Goal: Task Accomplishment & Management: Use online tool/utility

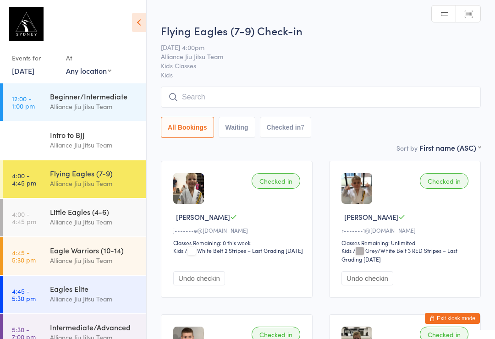
click at [88, 215] on div "Little Eagles (4-6)" at bounding box center [94, 212] width 88 height 10
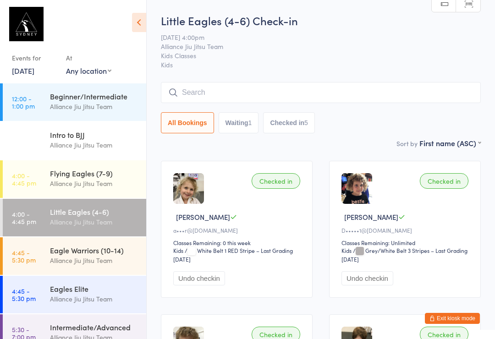
click at [172, 79] on div "Little Eagles (4-6) Check-in [DATE] 4:00pm Alliance Jiu Jitsu Team Kids Classes…" at bounding box center [321, 75] width 320 height 125
click at [174, 88] on input "search" at bounding box center [321, 92] width 320 height 21
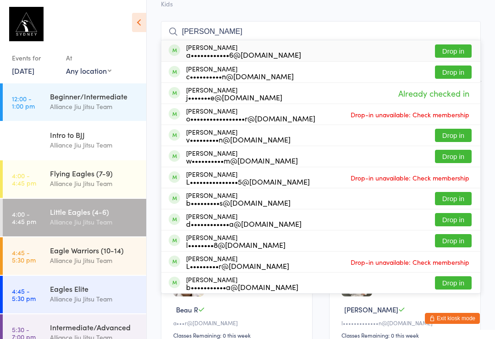
scroll to position [61, 0]
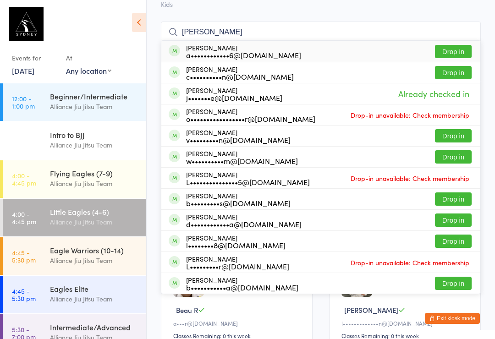
type input "[PERSON_NAME]"
click at [291, 69] on div "[PERSON_NAME] c••••••••••n@[DOMAIN_NAME] Drop in" at bounding box center [320, 72] width 319 height 21
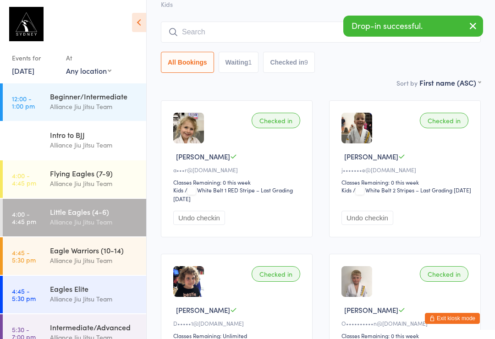
click at [481, 21] on button "button" at bounding box center [473, 26] width 20 height 21
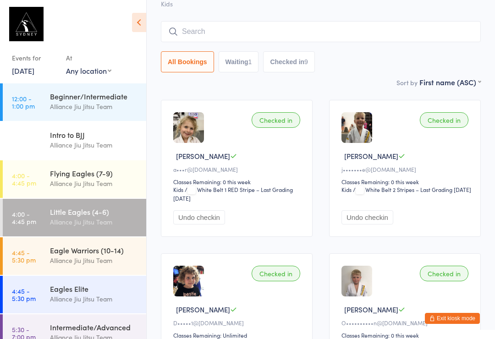
click at [261, 37] on input "search" at bounding box center [321, 31] width 320 height 21
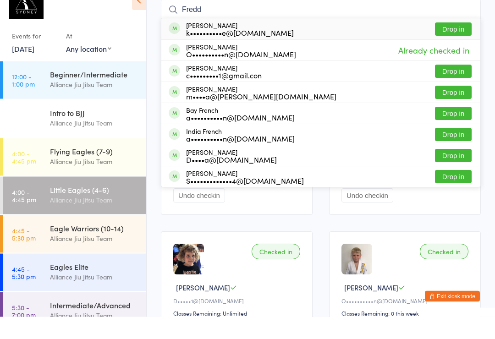
type input "Fredd"
click at [455, 87] on button "Drop in" at bounding box center [453, 93] width 37 height 13
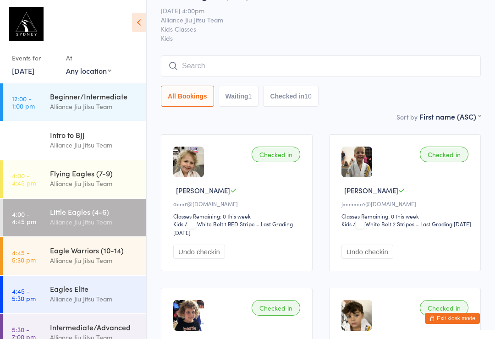
scroll to position [0, 0]
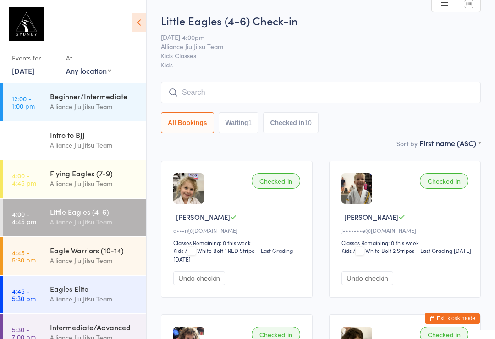
click at [267, 110] on div "All Bookings Waiting 1 Checked in 10" at bounding box center [321, 107] width 320 height 51
click at [247, 121] on button "Waiting 1" at bounding box center [239, 122] width 40 height 21
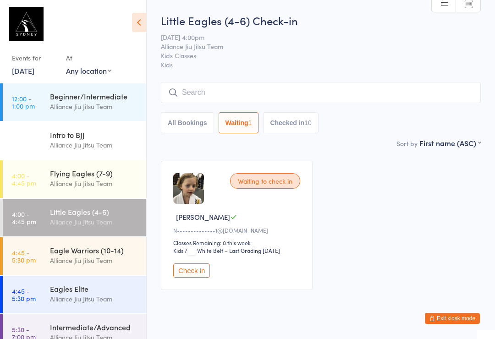
click at [294, 123] on button "Checked in 10" at bounding box center [290, 122] width 55 height 21
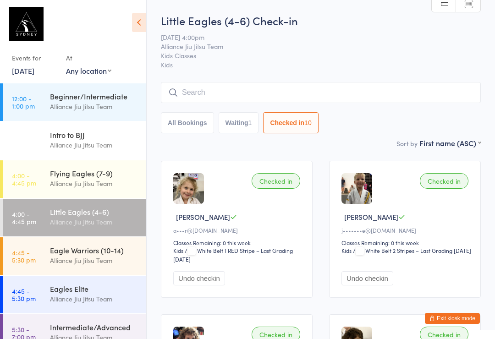
click at [188, 119] on button "All Bookings" at bounding box center [187, 122] width 53 height 21
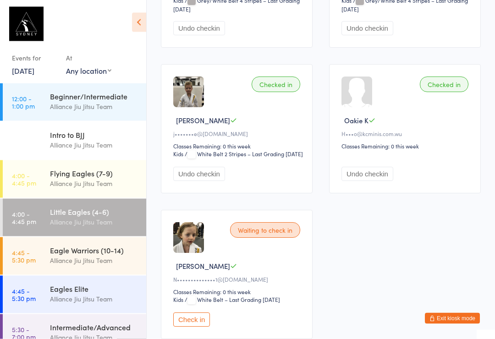
scroll to position [704, 0]
click at [245, 237] on div "Waiting to check in" at bounding box center [265, 230] width 70 height 16
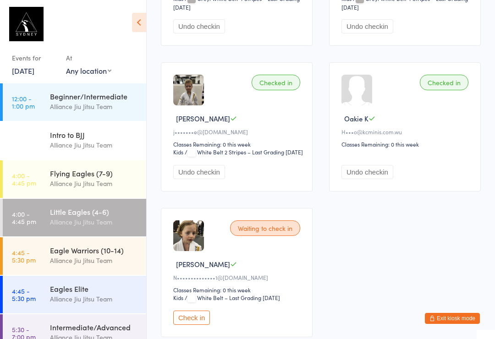
click at [252, 236] on div "Waiting to check in" at bounding box center [265, 229] width 70 height 16
click at [259, 236] on div "Waiting to check in" at bounding box center [265, 229] width 70 height 16
click at [189, 251] on img at bounding box center [188, 236] width 31 height 31
click at [194, 251] on img at bounding box center [188, 236] width 31 height 31
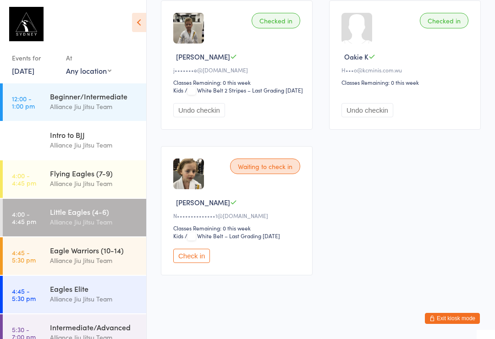
scroll to position [796, 0]
click at [285, 169] on div "Waiting to check in" at bounding box center [265, 167] width 70 height 16
click at [284, 168] on div "Waiting to check in" at bounding box center [265, 167] width 70 height 16
click at [192, 260] on button "Check in" at bounding box center [191, 256] width 37 height 14
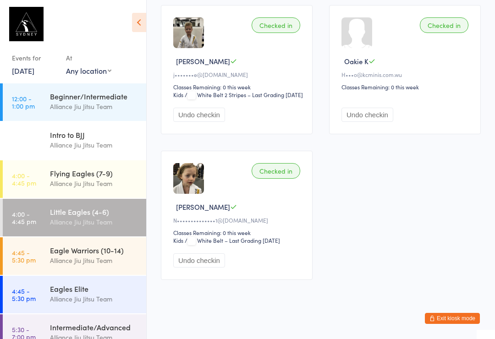
scroll to position [770, 0]
click at [373, 122] on button "Undo checkin" at bounding box center [368, 115] width 52 height 14
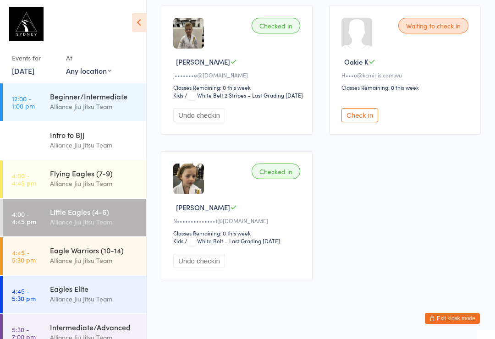
click at [346, 122] on button "Check in" at bounding box center [360, 115] width 37 height 14
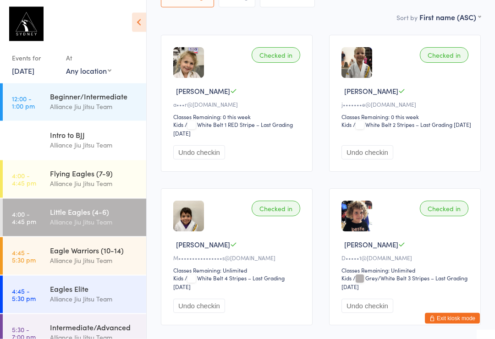
scroll to position [0, 0]
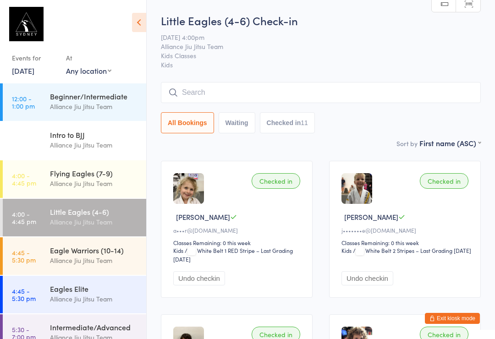
click at [232, 87] on input "search" at bounding box center [321, 92] width 320 height 21
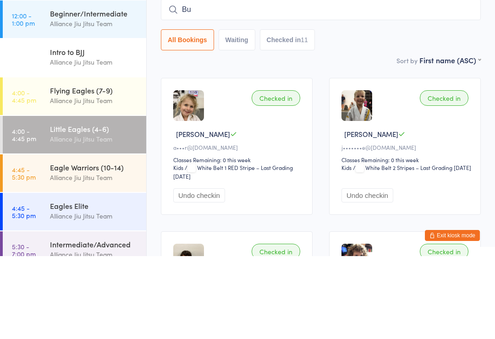
type input "B"
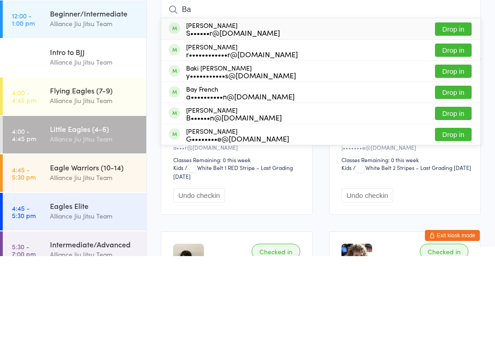
type input "B"
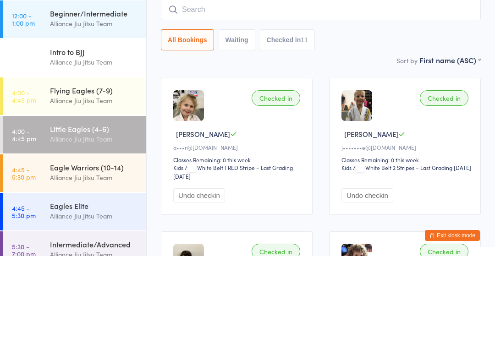
click at [358, 52] on div "Little Eagles (4-6) Check-in 15 Sep 4:00pm Alliance Jiu Jitsu Team Kids Classes…" at bounding box center [321, 75] width 320 height 125
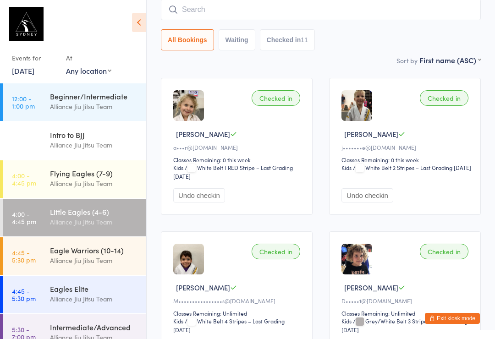
click at [179, 15] on input "search" at bounding box center [321, 9] width 320 height 21
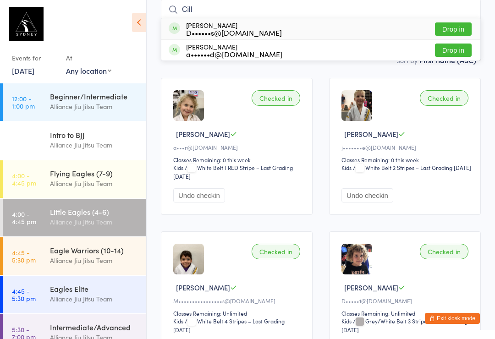
type input "Cill"
click at [475, 22] on div "Cillian Barrow D••••••s@hotmail.com Drop in" at bounding box center [320, 28] width 319 height 21
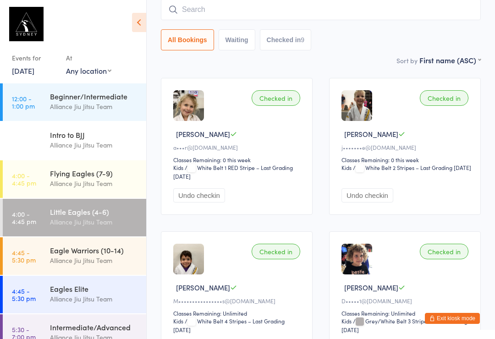
click at [184, 11] on input "search" at bounding box center [321, 9] width 320 height 21
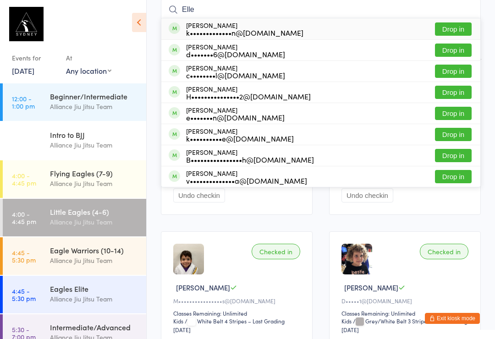
type input "Elle"
click at [464, 28] on button "Drop in" at bounding box center [453, 28] width 37 height 13
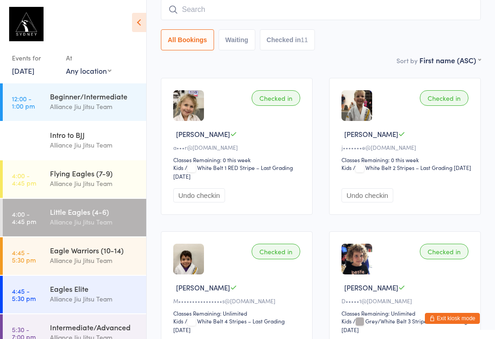
click at [347, 3] on input "search" at bounding box center [321, 9] width 320 height 21
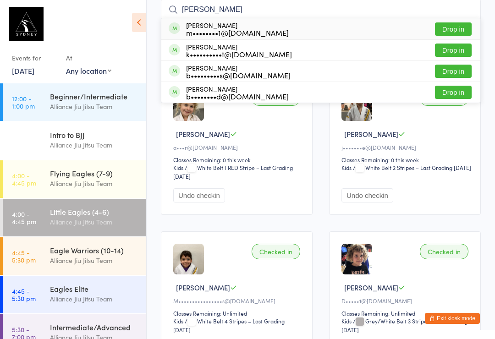
type input "Luke"
click at [461, 51] on button "Drop in" at bounding box center [453, 50] width 37 height 13
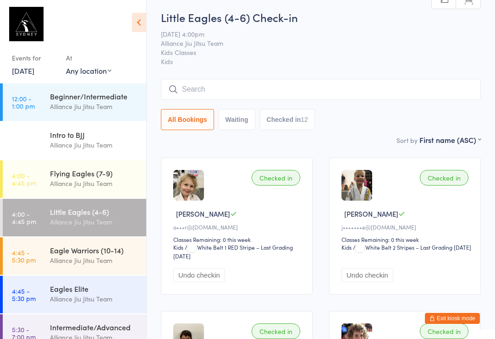
scroll to position [0, 0]
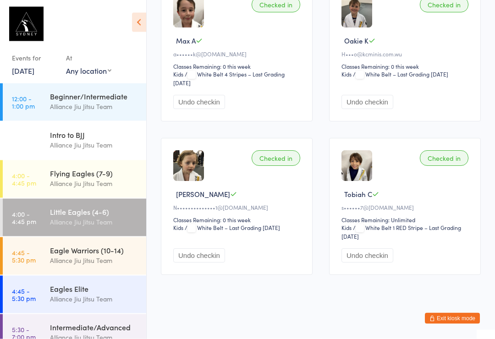
scroll to position [961, 0]
click at [386, 263] on button "Undo checkin" at bounding box center [368, 256] width 52 height 14
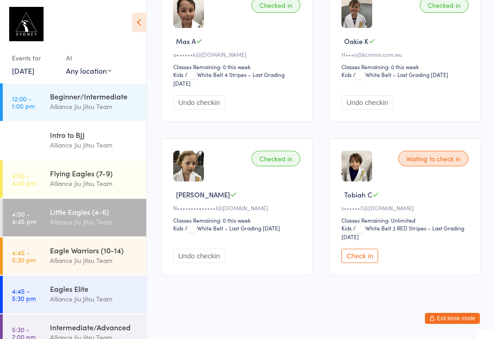
click at [375, 263] on button "Check in" at bounding box center [360, 256] width 37 height 14
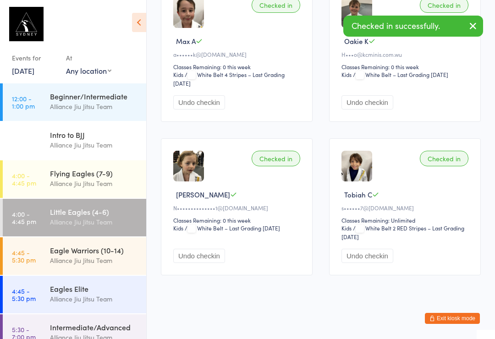
click at [378, 263] on button "Undo checkin" at bounding box center [368, 256] width 52 height 14
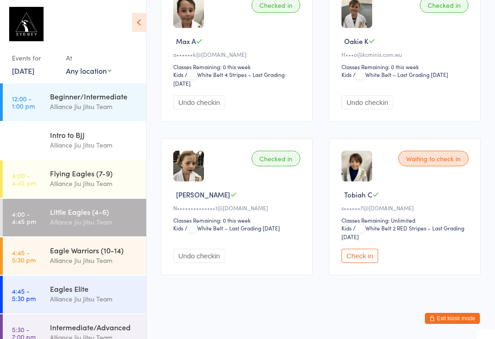
click at [193, 164] on img at bounding box center [188, 166] width 31 height 31
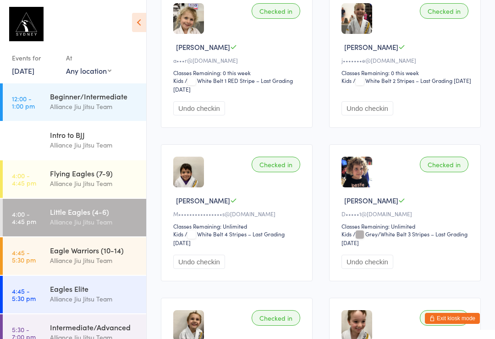
scroll to position [169, 0]
click at [193, 111] on button "Undo checkin" at bounding box center [199, 109] width 52 height 14
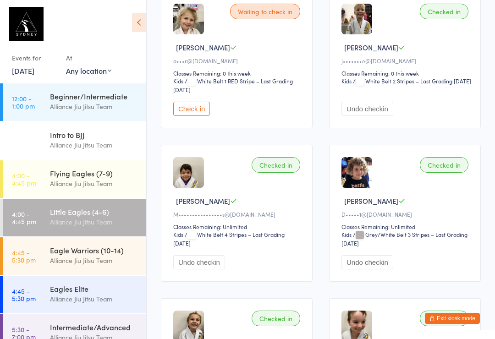
click at [203, 270] on button "Undo checkin" at bounding box center [199, 262] width 52 height 14
click at [195, 270] on button "Check in" at bounding box center [191, 262] width 37 height 14
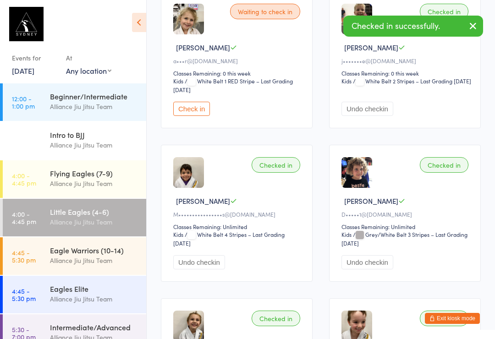
click at [206, 110] on button "Check in" at bounding box center [191, 109] width 37 height 14
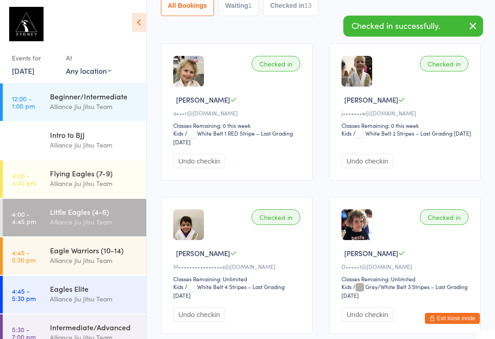
scroll to position [0, 0]
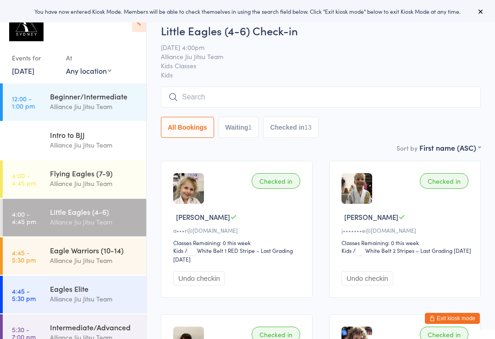
click at [238, 133] on button "Waiting 1" at bounding box center [239, 127] width 40 height 21
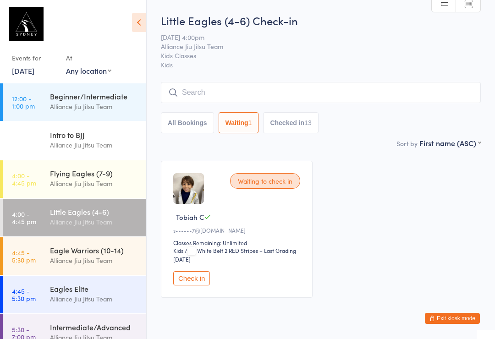
click at [194, 284] on button "Check in" at bounding box center [191, 278] width 37 height 14
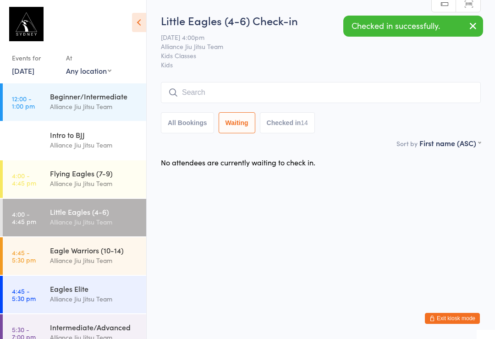
click at [182, 121] on button "All Bookings" at bounding box center [187, 122] width 53 height 21
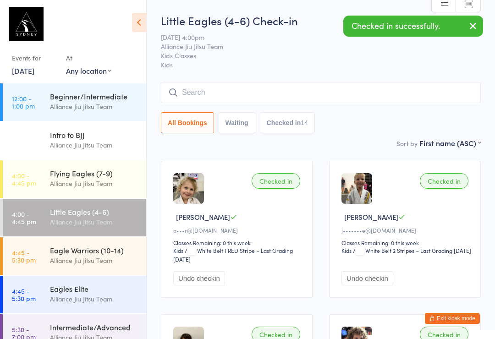
click at [300, 123] on button "Checked in 14" at bounding box center [287, 122] width 55 height 21
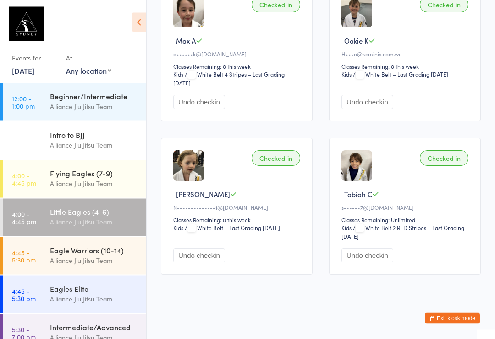
scroll to position [961, 0]
